Goal: Task Accomplishment & Management: Manage account settings

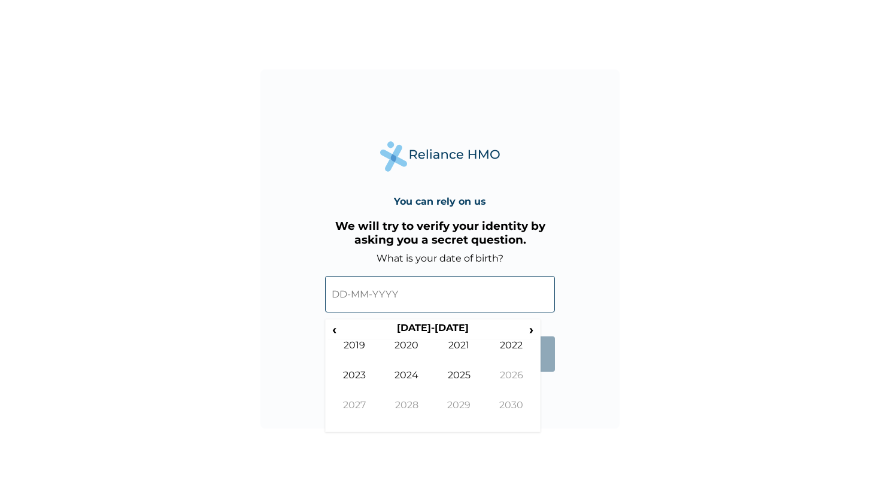
click at [399, 294] on input "text" at bounding box center [440, 294] width 230 height 37
click at [337, 335] on span "‹" at bounding box center [334, 329] width 13 height 15
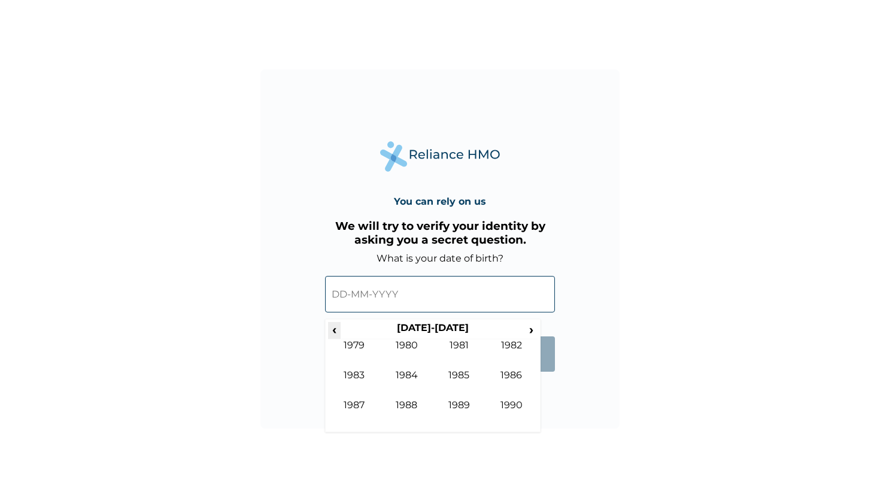
click at [337, 335] on span "‹" at bounding box center [334, 329] width 13 height 15
click at [530, 332] on span "›" at bounding box center [531, 329] width 13 height 15
click at [413, 380] on td "1984" at bounding box center [407, 384] width 53 height 30
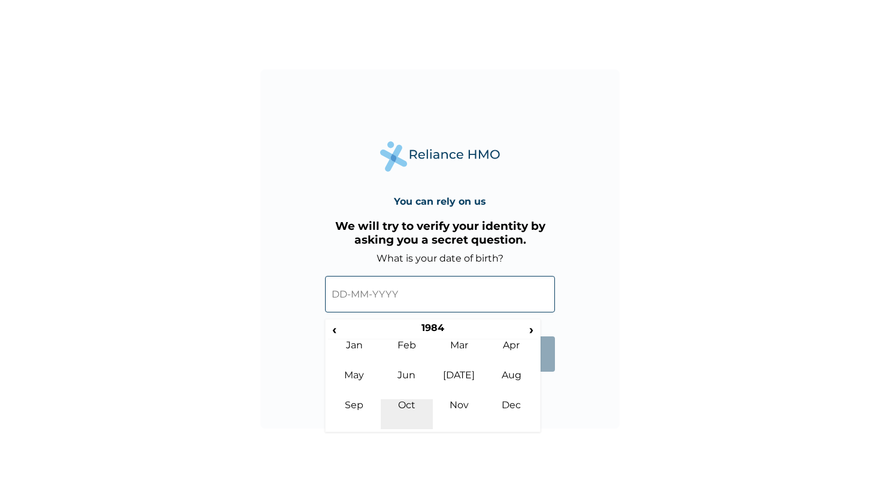
click at [411, 404] on td "Oct" at bounding box center [407, 414] width 53 height 30
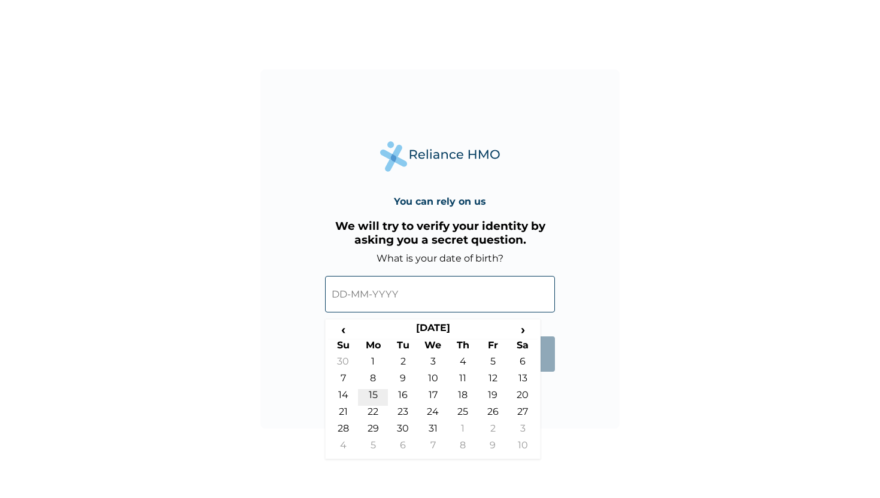
click at [373, 397] on td "15" at bounding box center [373, 397] width 30 height 17
type input "15-10-1984"
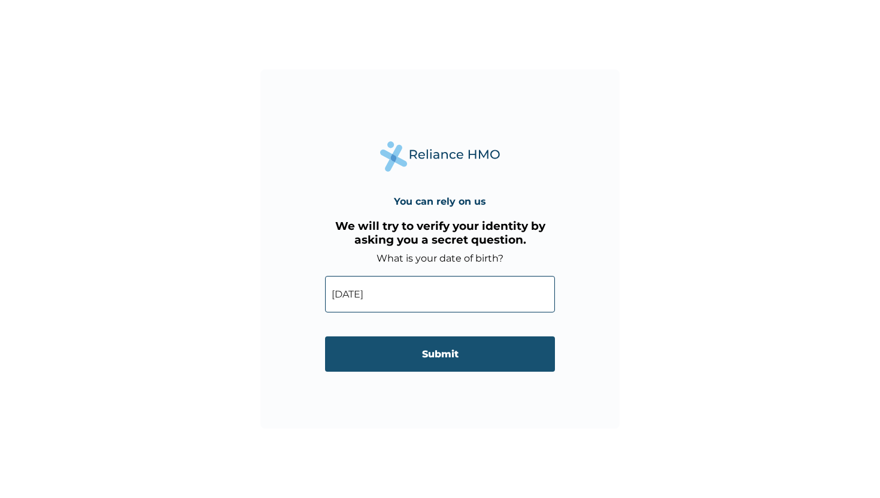
click at [433, 355] on input "Submit" at bounding box center [440, 354] width 230 height 35
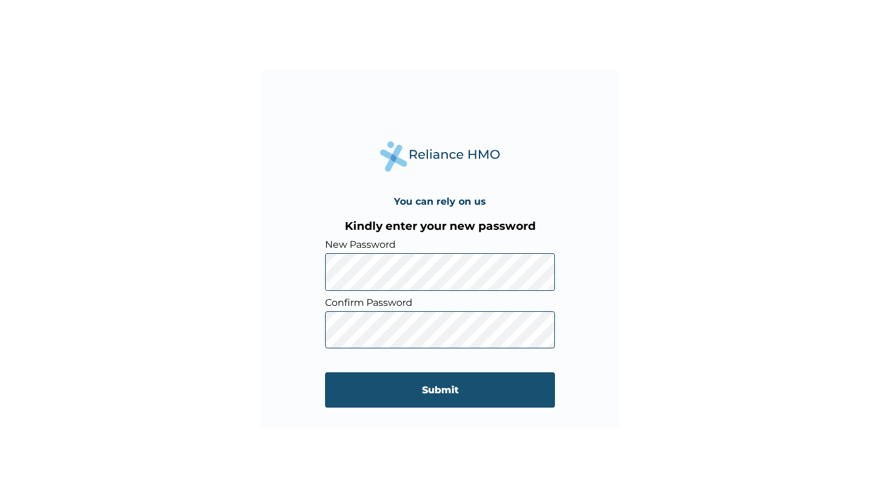
click at [354, 387] on input "Submit" at bounding box center [440, 389] width 230 height 35
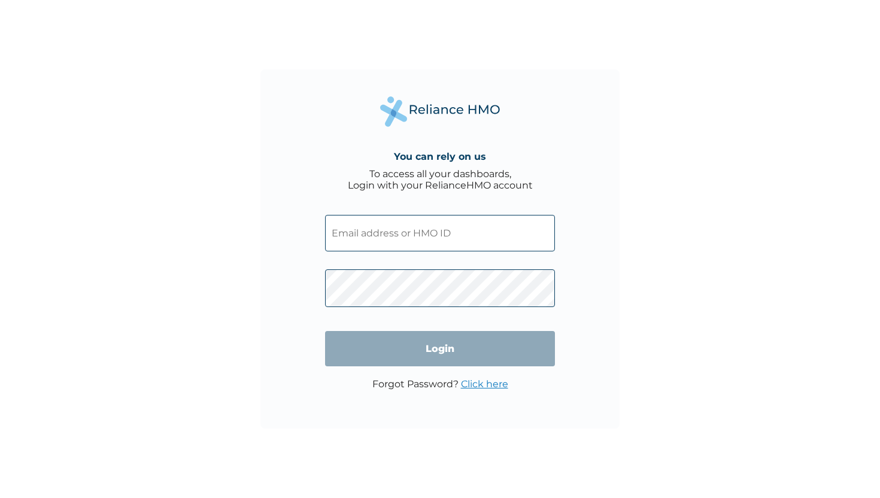
click at [405, 235] on input "text" at bounding box center [440, 233] width 230 height 37
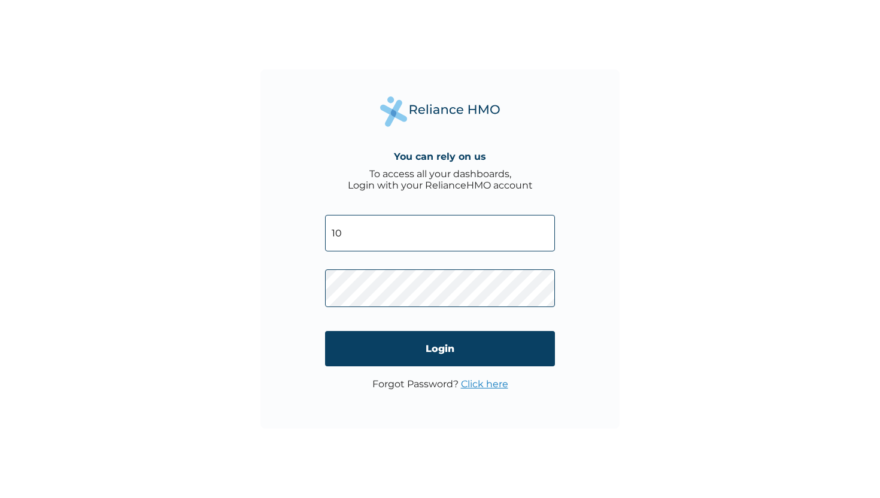
type input "1"
type input "ISR/10040/A"
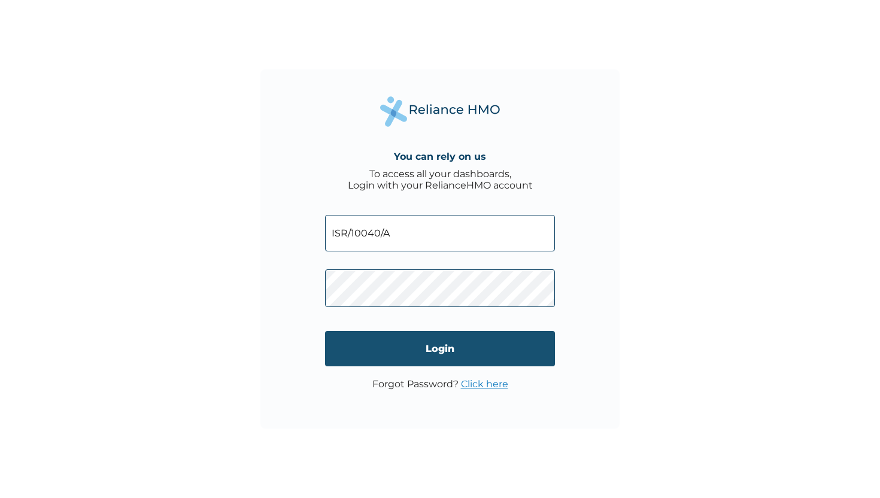
click at [365, 350] on input "Login" at bounding box center [440, 348] width 230 height 35
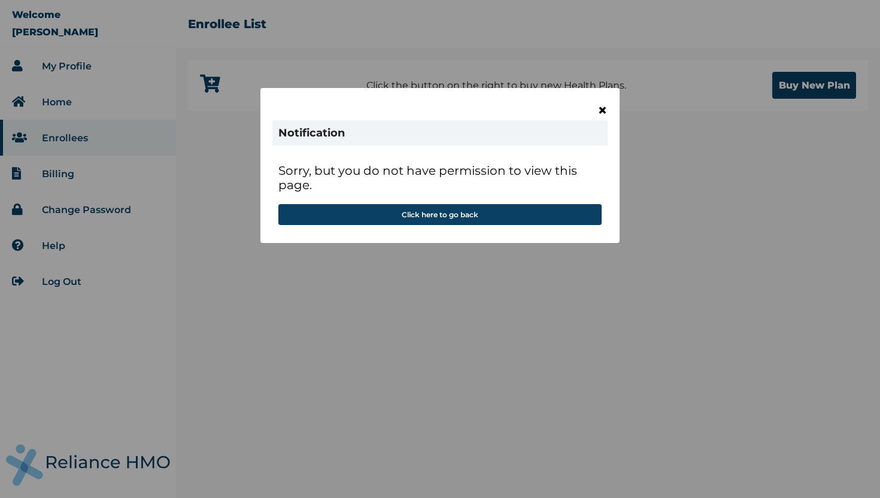
click at [605, 108] on span "×" at bounding box center [603, 110] width 10 height 20
